Goal: Transaction & Acquisition: Purchase product/service

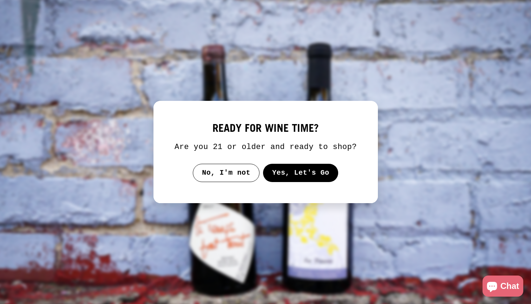
click at [283, 182] on button "Yes, Let's Go" at bounding box center [300, 173] width 75 height 18
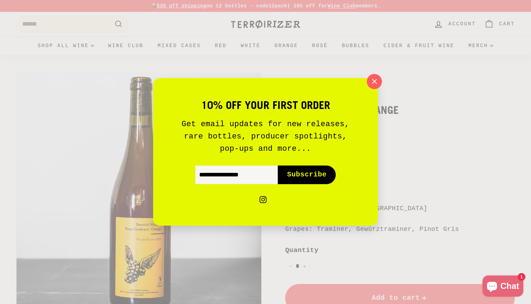
click at [373, 83] on icon "button" at bounding box center [374, 81] width 11 height 11
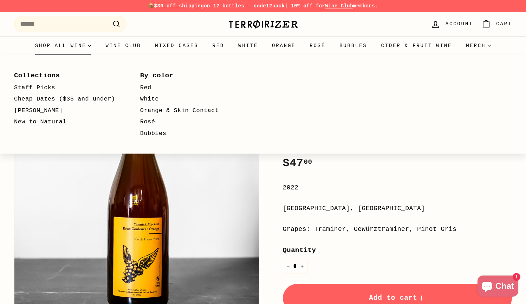
click at [75, 46] on summary "Shop all wine" at bounding box center [63, 45] width 71 height 19
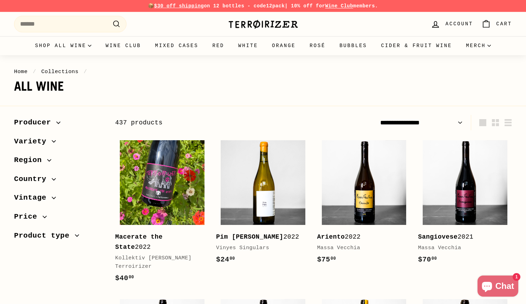
select select "**********"
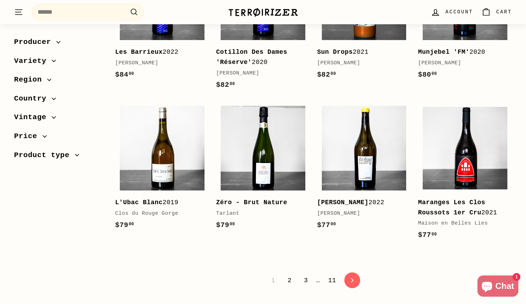
scroll to position [1416, 0]
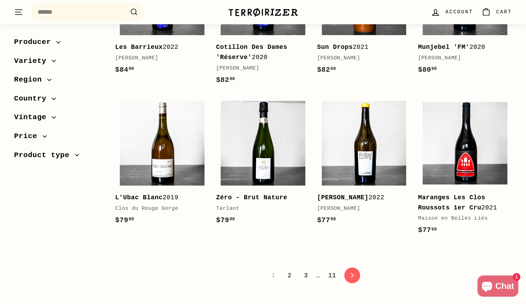
click at [288, 274] on link "2" at bounding box center [289, 275] width 12 height 12
